Goal: Task Accomplishment & Management: Manage account settings

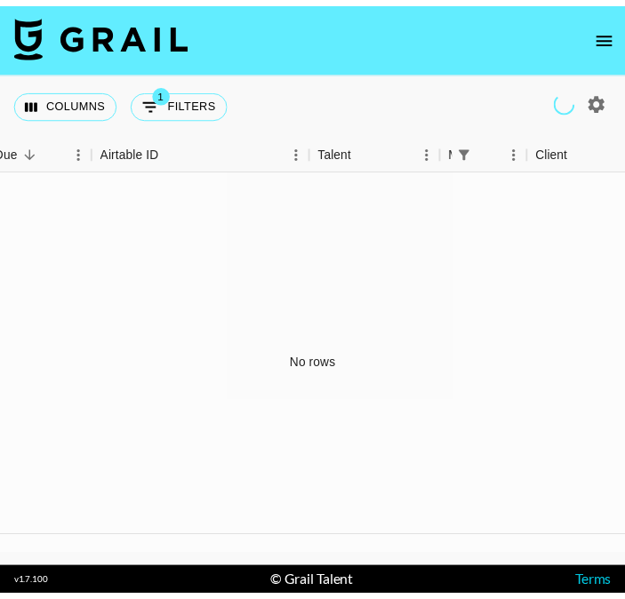
scroll to position [0, 54]
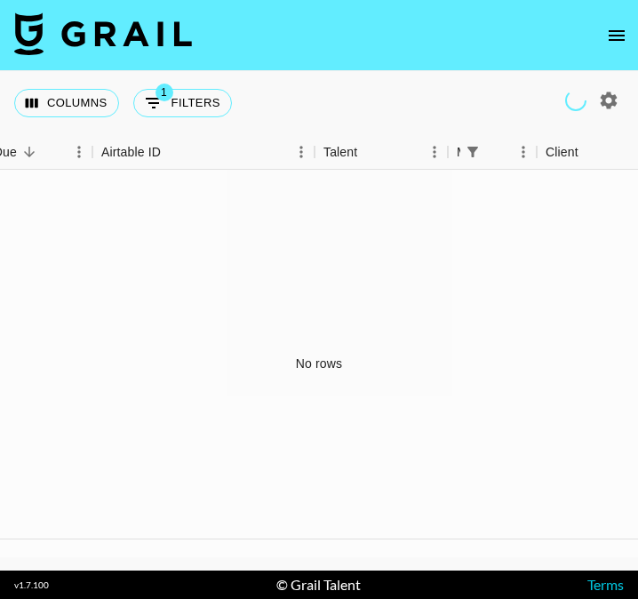
click at [617, 40] on icon "open drawer" at bounding box center [617, 35] width 16 height 11
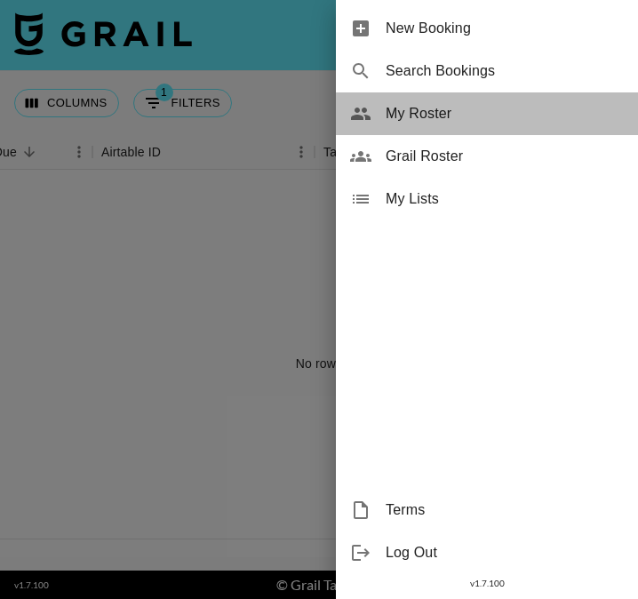
click at [459, 108] on span "My Roster" at bounding box center [505, 113] width 238 height 21
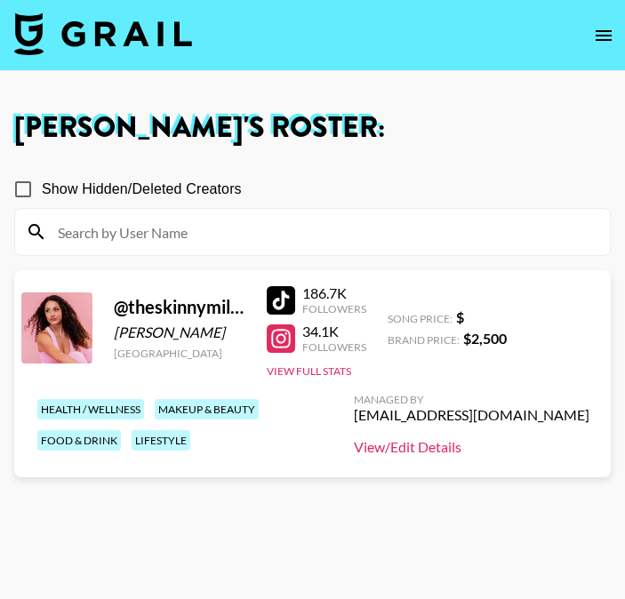
click at [468, 453] on link "View/Edit Details" at bounding box center [472, 447] width 236 height 18
click at [478, 447] on link "View/Edit Details" at bounding box center [472, 447] width 236 height 18
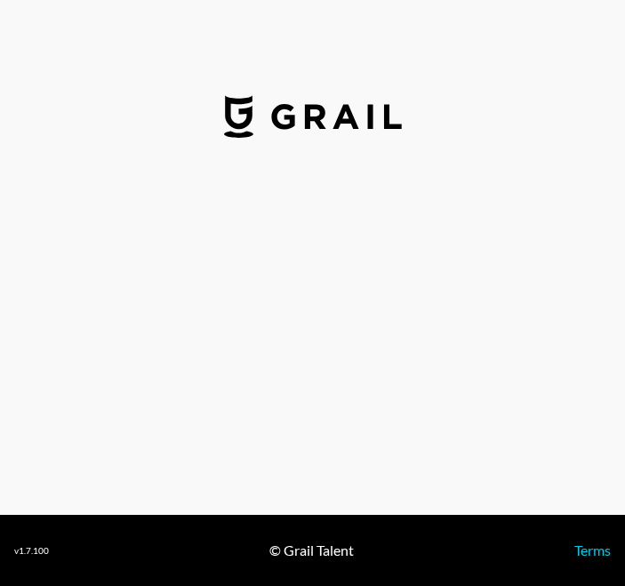
select select "USD"
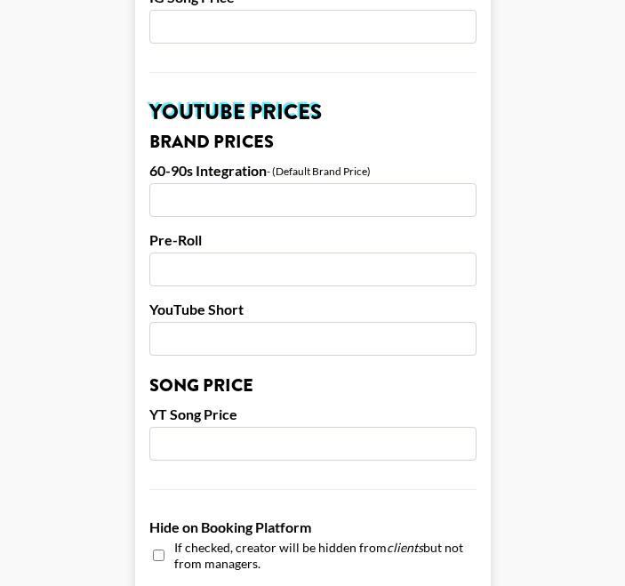
scroll to position [1826, 0]
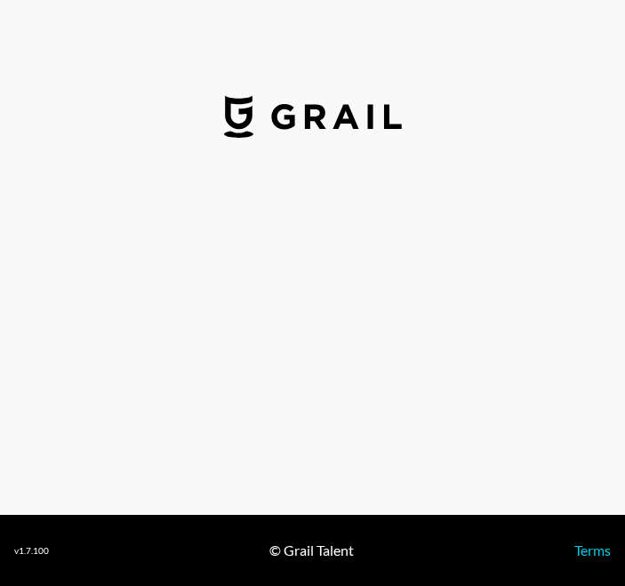
select select "USD"
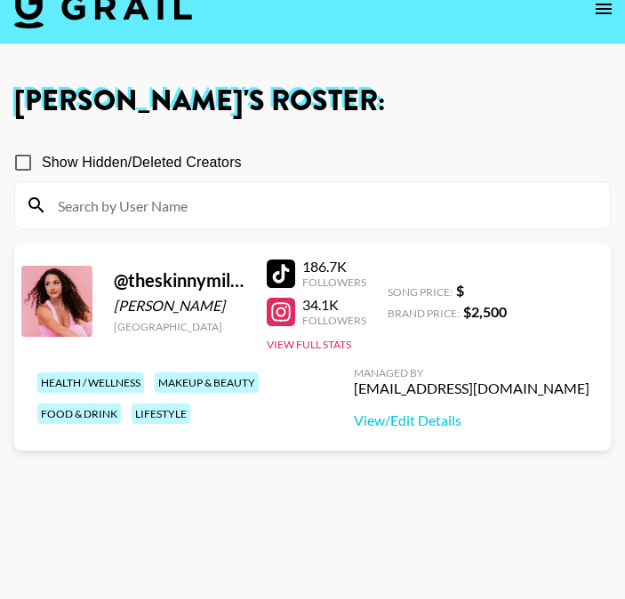
scroll to position [24, 0]
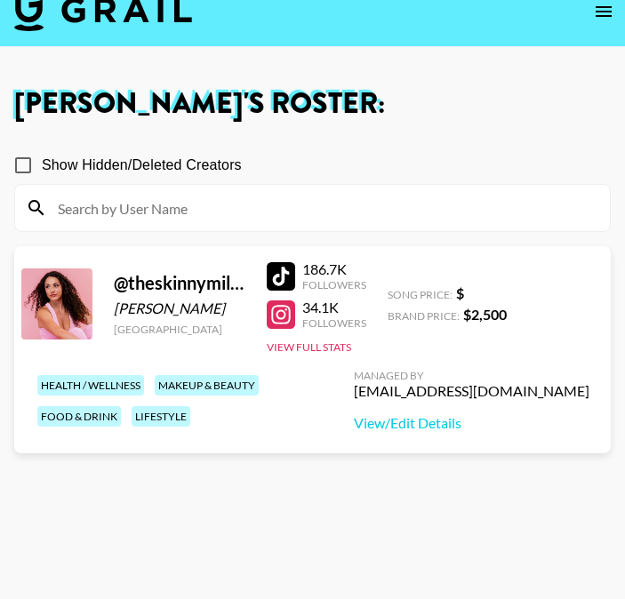
click at [167, 157] on span "Show Hidden/Deleted Creators" at bounding box center [142, 165] width 200 height 21
click at [42, 157] on input "Show Hidden/Deleted Creators" at bounding box center [22, 165] width 37 height 37
click at [169, 160] on span "Show Hidden/Deleted Creators" at bounding box center [142, 165] width 200 height 21
click at [42, 160] on input "Show Hidden/Deleted Creators" at bounding box center [22, 165] width 37 height 37
checkbox input "false"
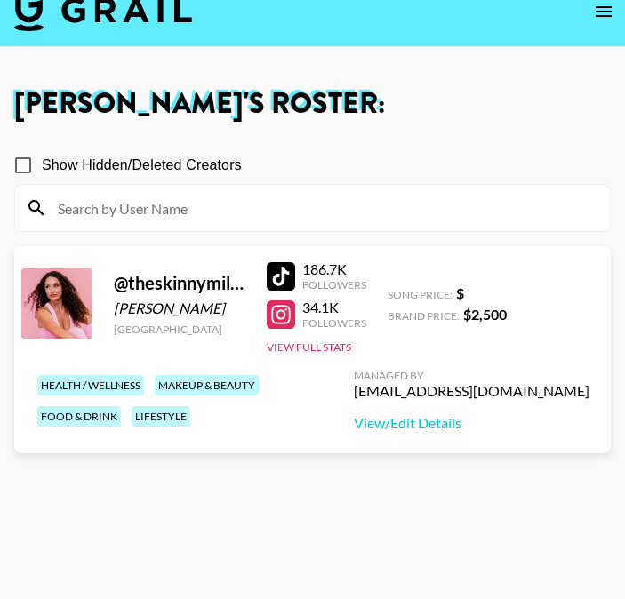
scroll to position [0, 0]
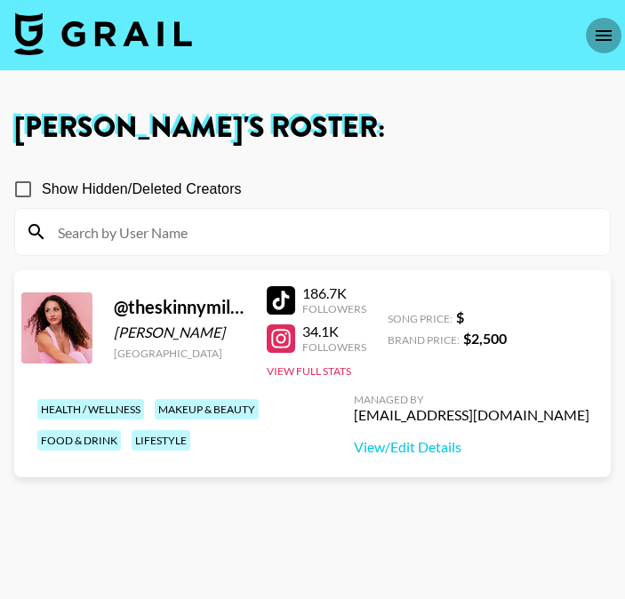
click at [615, 35] on button "open drawer" at bounding box center [604, 36] width 36 height 36
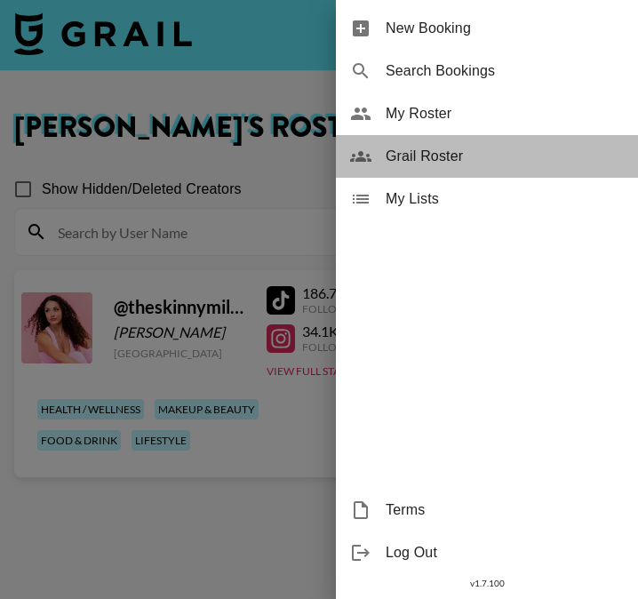
click at [462, 158] on span "Grail Roster" at bounding box center [505, 156] width 238 height 21
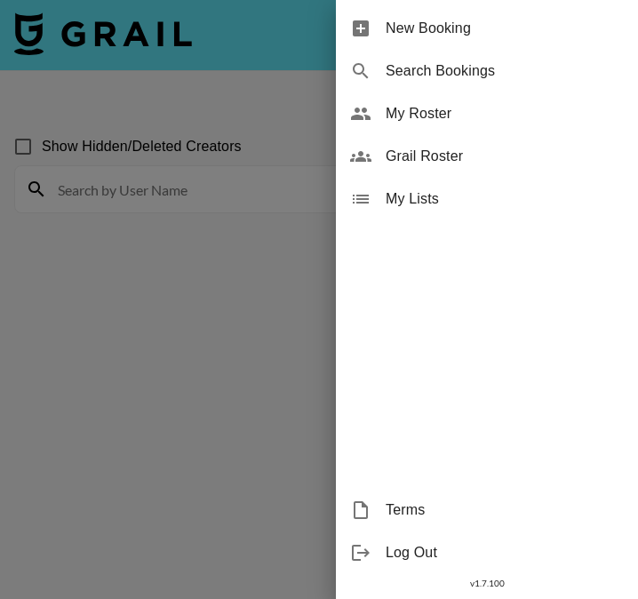
click at [446, 144] on div "Grail Roster" at bounding box center [487, 156] width 302 height 43
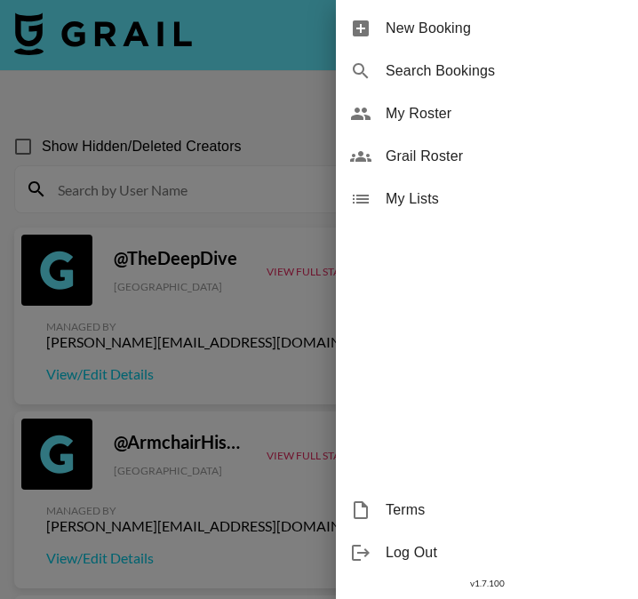
click at [420, 148] on span "Grail Roster" at bounding box center [505, 156] width 238 height 21
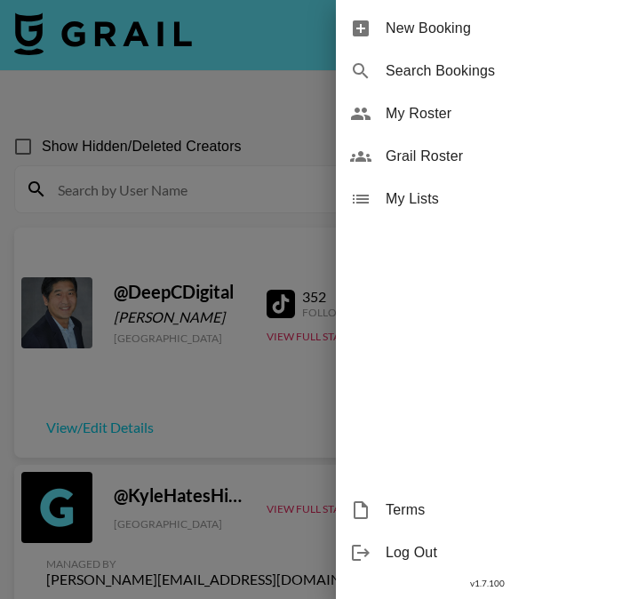
click at [260, 102] on div at bounding box center [319, 299] width 638 height 599
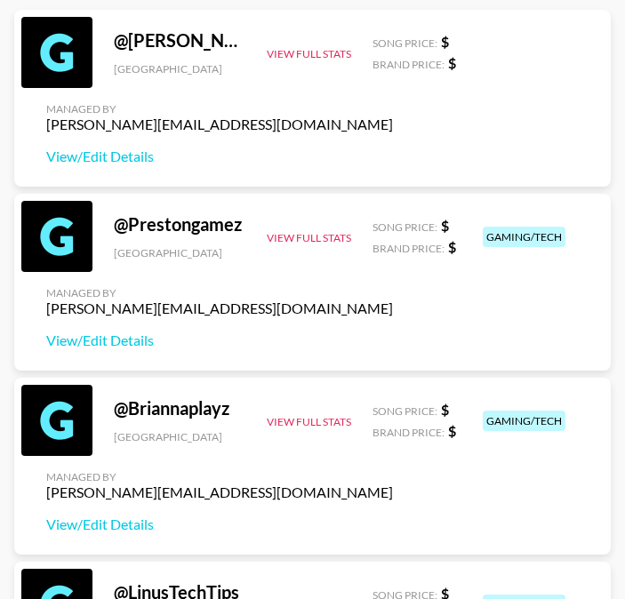
scroll to position [1767, 0]
